Goal: Task Accomplishment & Management: Complete application form

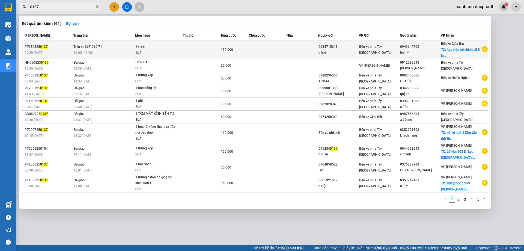
type input "0137"
click at [63, 48] on div "PT130825 0137" at bounding box center [48, 47] width 47 height 6
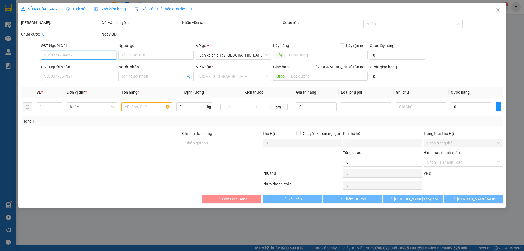
type input "0984715618"
type input "c hoè"
type input "0949642705"
type input "hà my"
checkbox input "true"
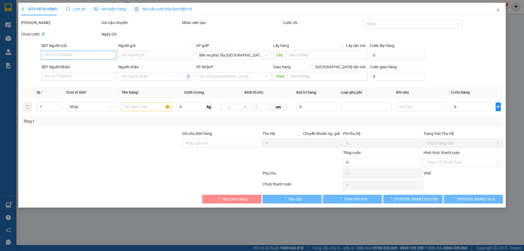
type input "học viện tài chính số 8 le văn hiến"
type input "GỬI TT"
type input "150.000"
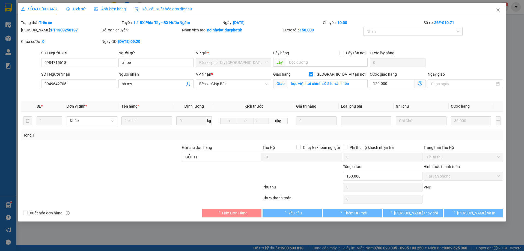
click at [74, 10] on span "Lịch sử" at bounding box center [75, 9] width 19 height 4
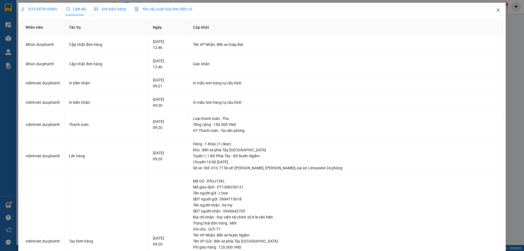
click at [496, 10] on icon "close" at bounding box center [498, 10] width 4 height 4
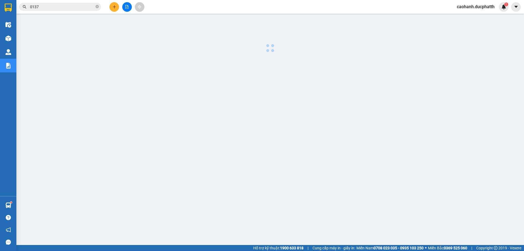
click at [54, 8] on input "0137" at bounding box center [62, 7] width 64 height 6
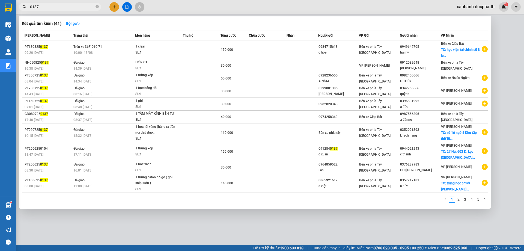
click at [110, 231] on div at bounding box center [262, 125] width 524 height 251
